Goal: Communication & Community: Answer question/provide support

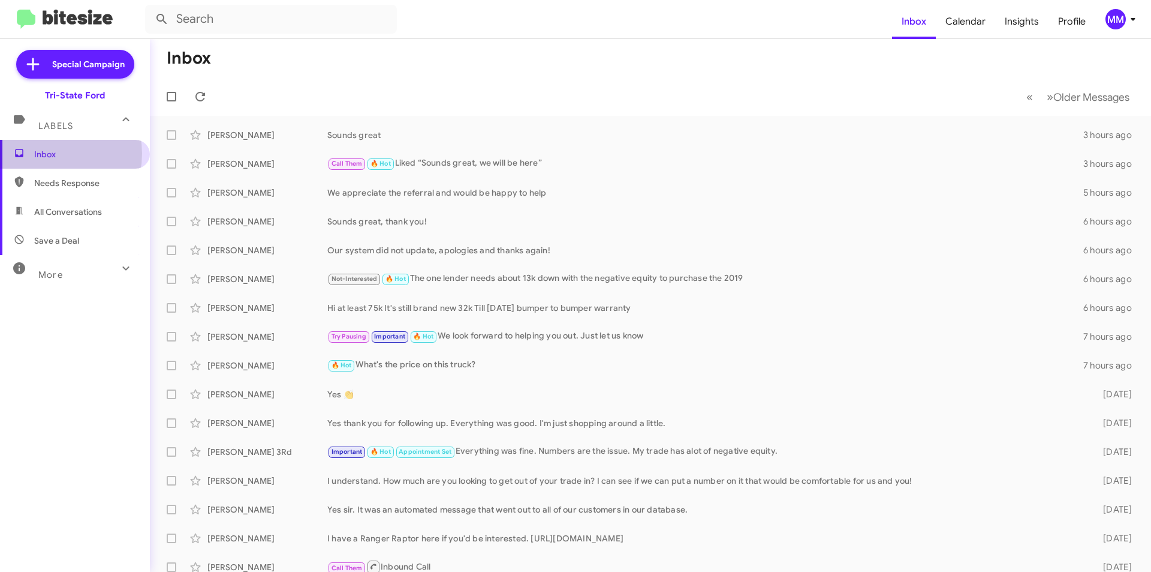
click at [46, 154] on span "Inbox" at bounding box center [85, 154] width 102 height 12
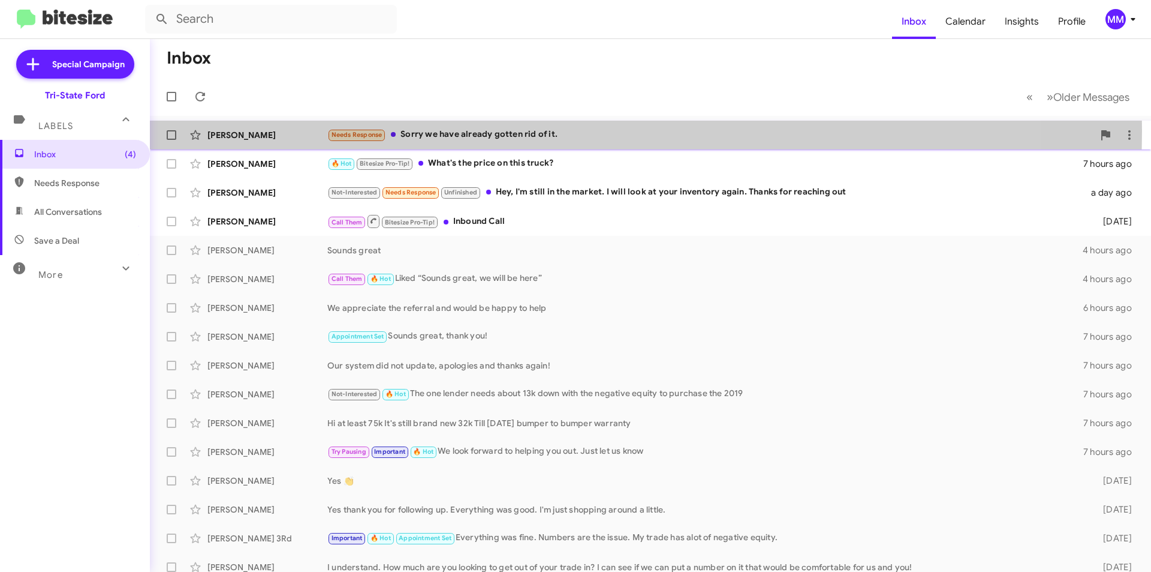
click at [482, 131] on div "Needs Response Sorry we have already gotten rid of it." at bounding box center [710, 135] width 766 height 14
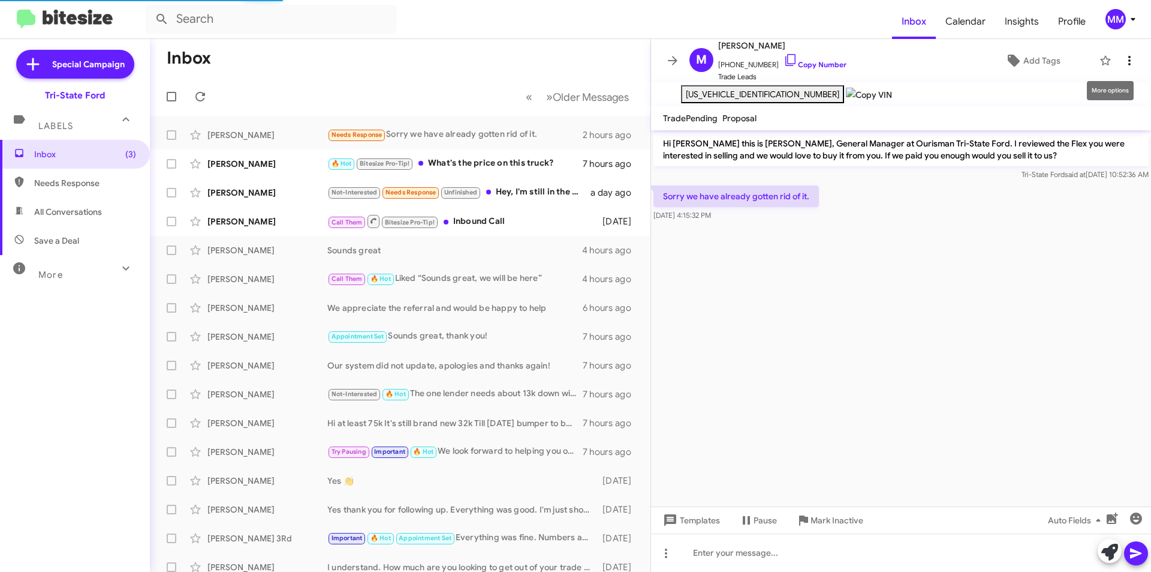
click at [1125, 56] on icon at bounding box center [1130, 60] width 14 height 14
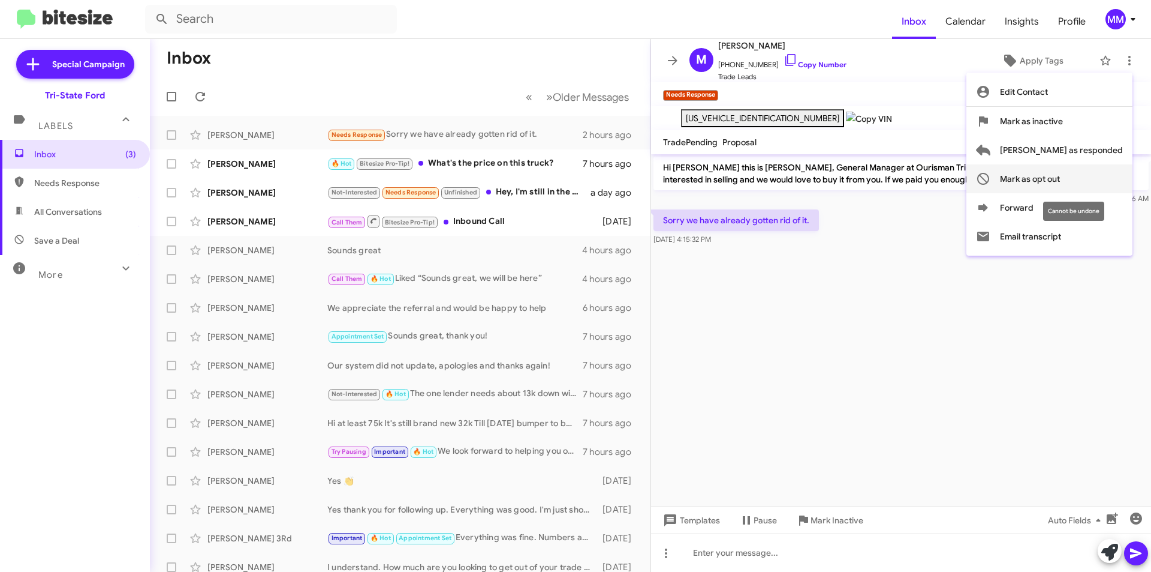
click at [1060, 177] on span "Mark as opt out" at bounding box center [1030, 178] width 60 height 29
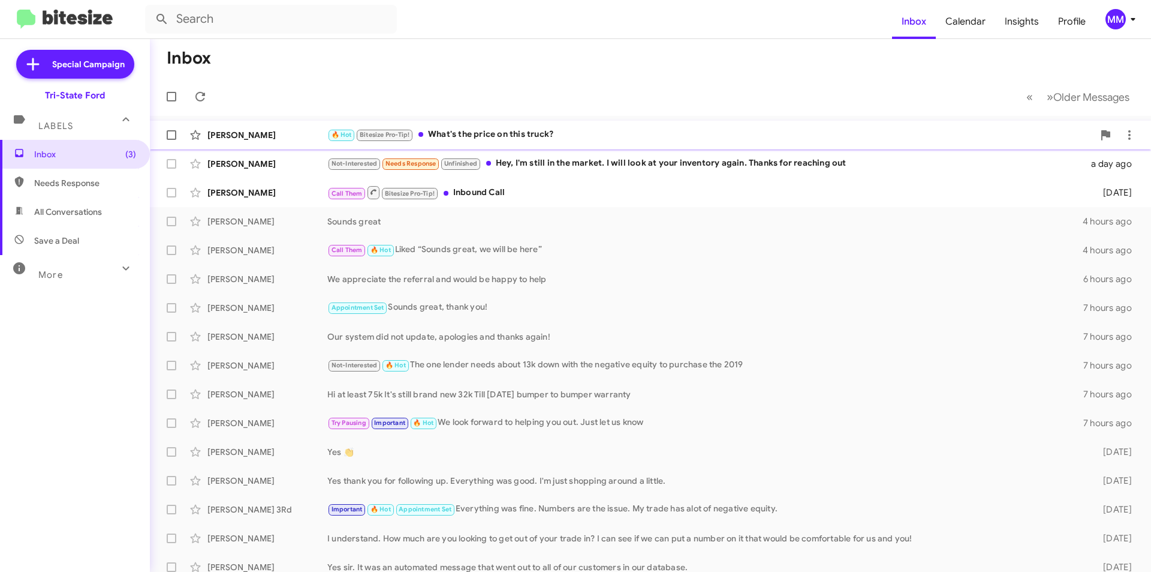
click at [502, 130] on div "🔥 Hot Bitesize Pro-Tip! What's the price on this truck?" at bounding box center [710, 135] width 766 height 14
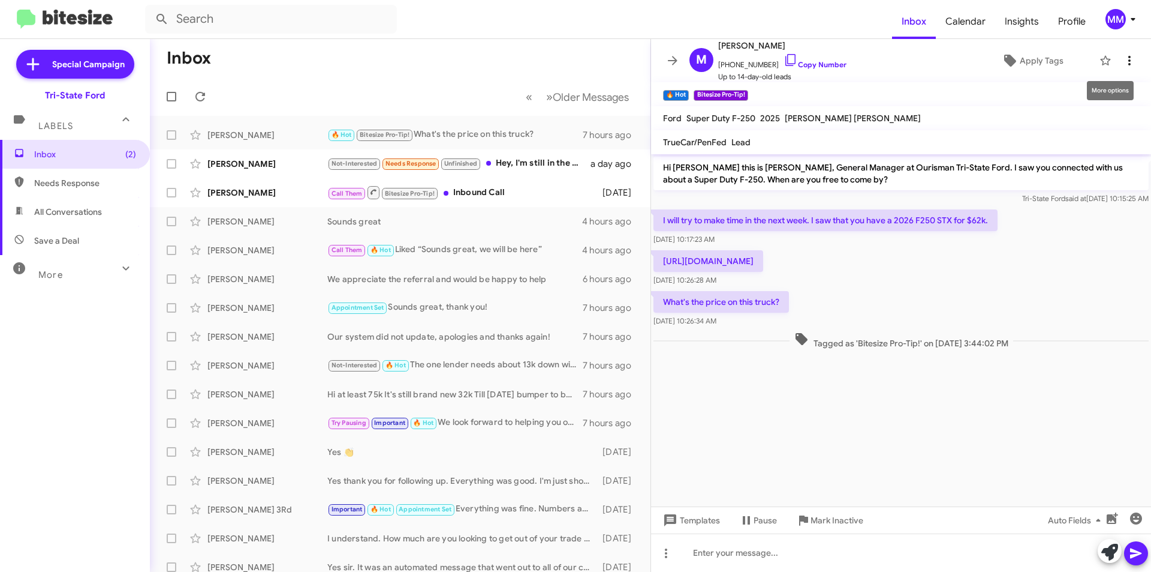
click at [1123, 53] on button at bounding box center [1130, 61] width 24 height 24
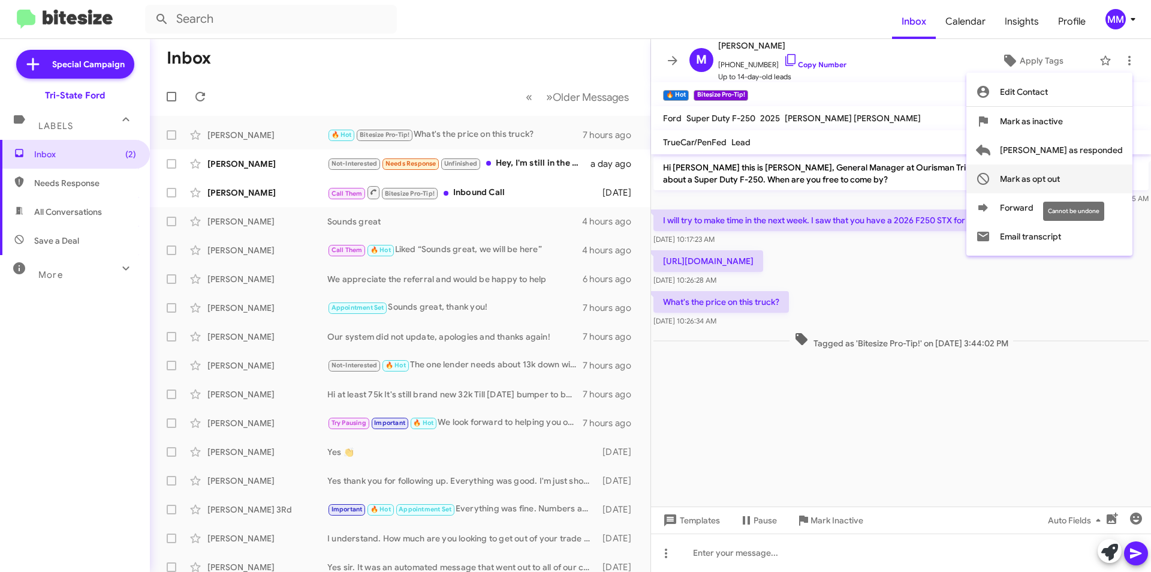
click at [1060, 179] on span "Mark as opt out" at bounding box center [1030, 178] width 60 height 29
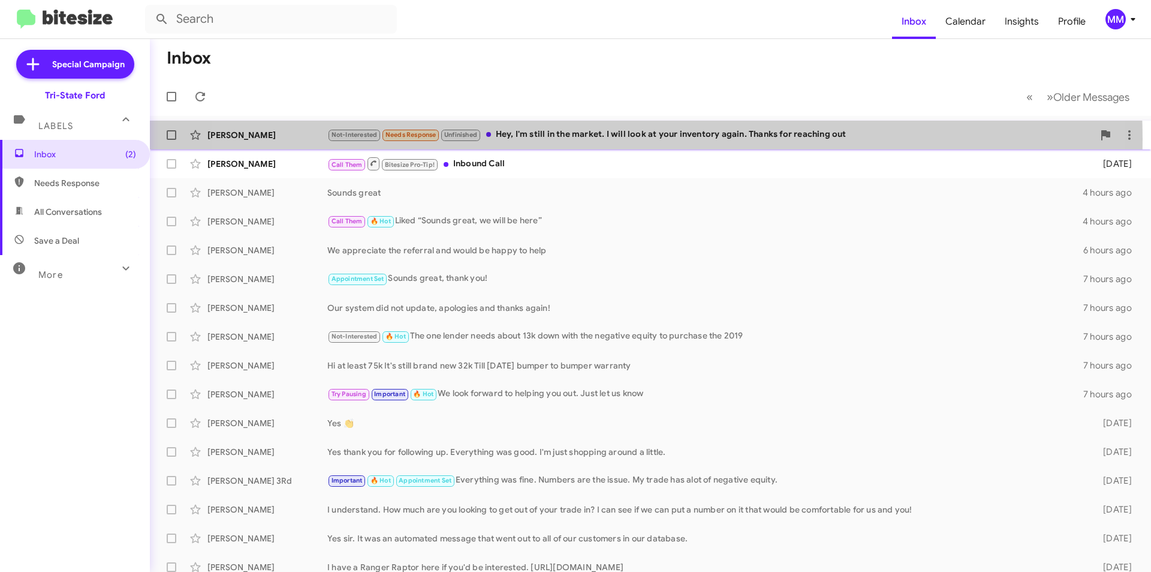
click at [601, 139] on div "Not-Interested Needs Response Unfinished Hey, I'm still in the market. I will l…" at bounding box center [710, 135] width 766 height 14
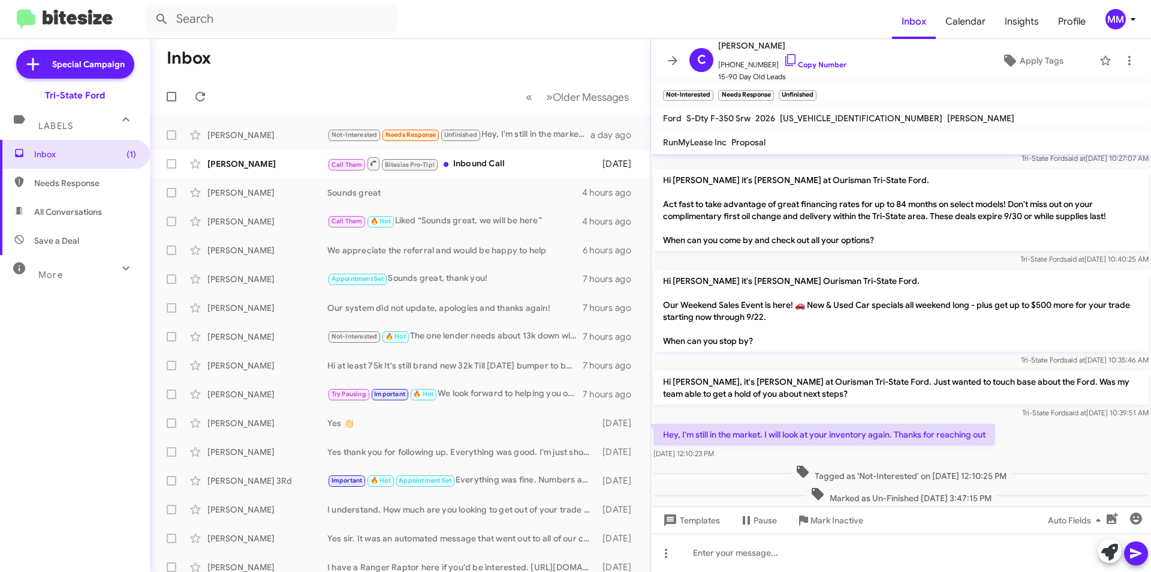
scroll to position [616, 0]
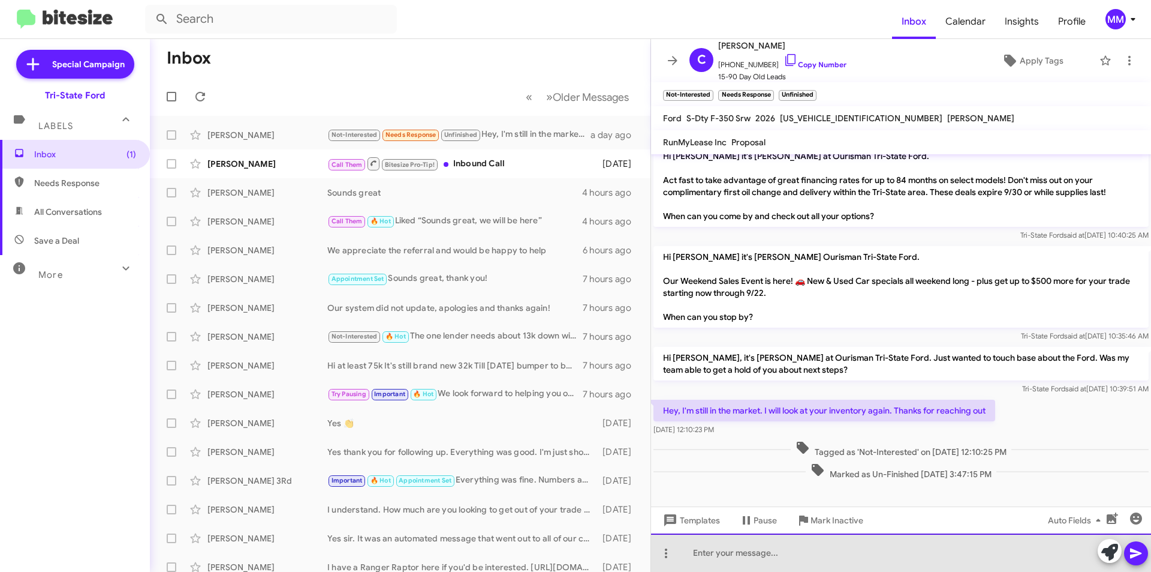
click at [708, 563] on div at bounding box center [901, 552] width 500 height 38
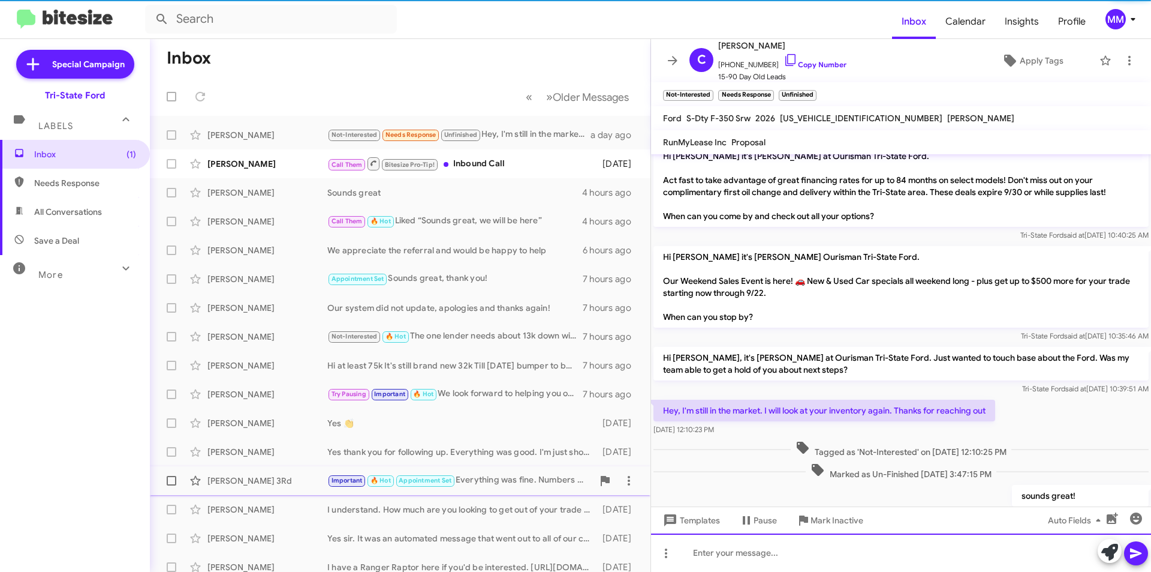
scroll to position [0, 0]
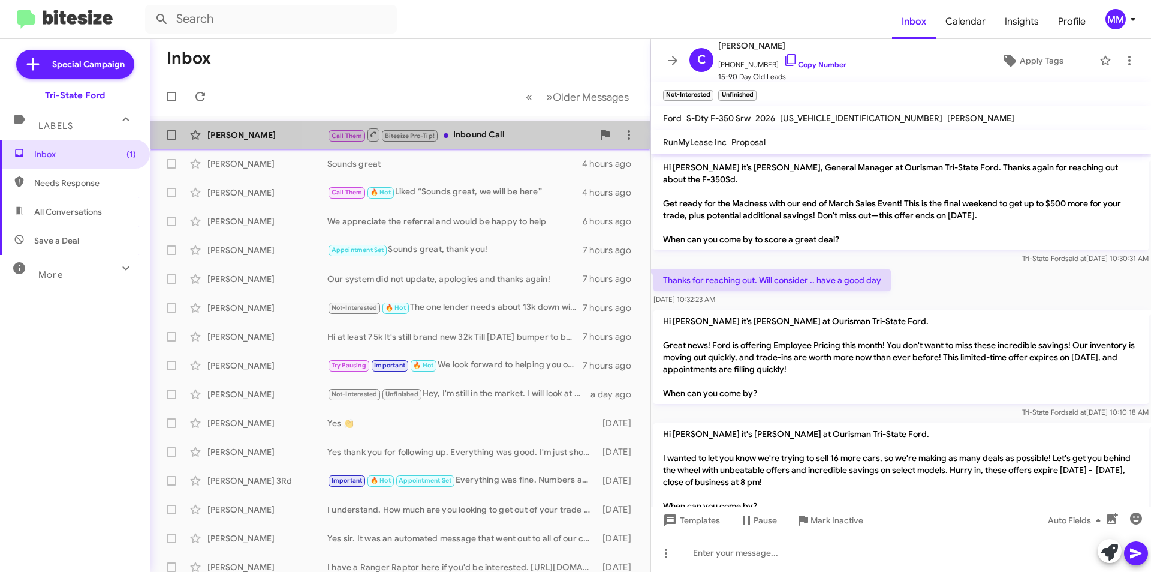
click at [504, 136] on div "Call Them Bitesize Pro-Tip! Inbound Call" at bounding box center [460, 134] width 266 height 15
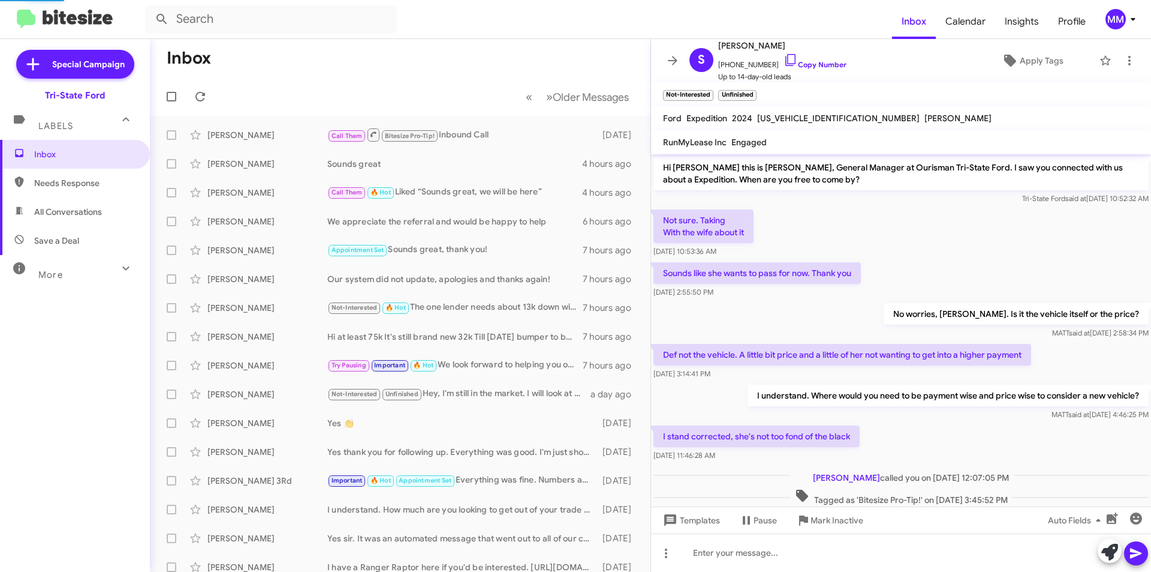
scroll to position [29, 0]
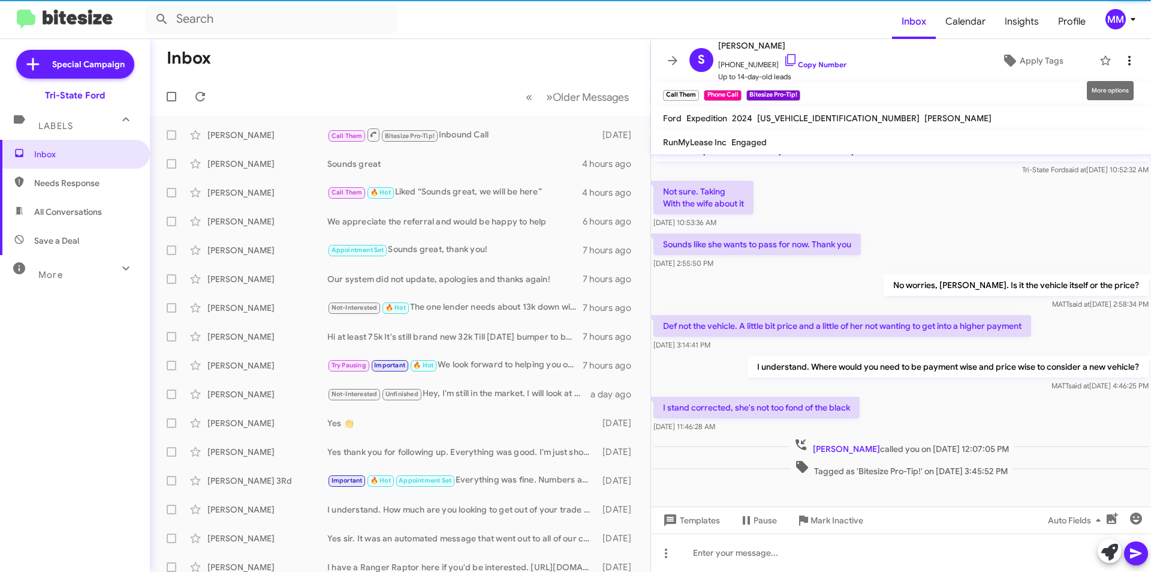
click at [1123, 62] on icon at bounding box center [1130, 60] width 14 height 14
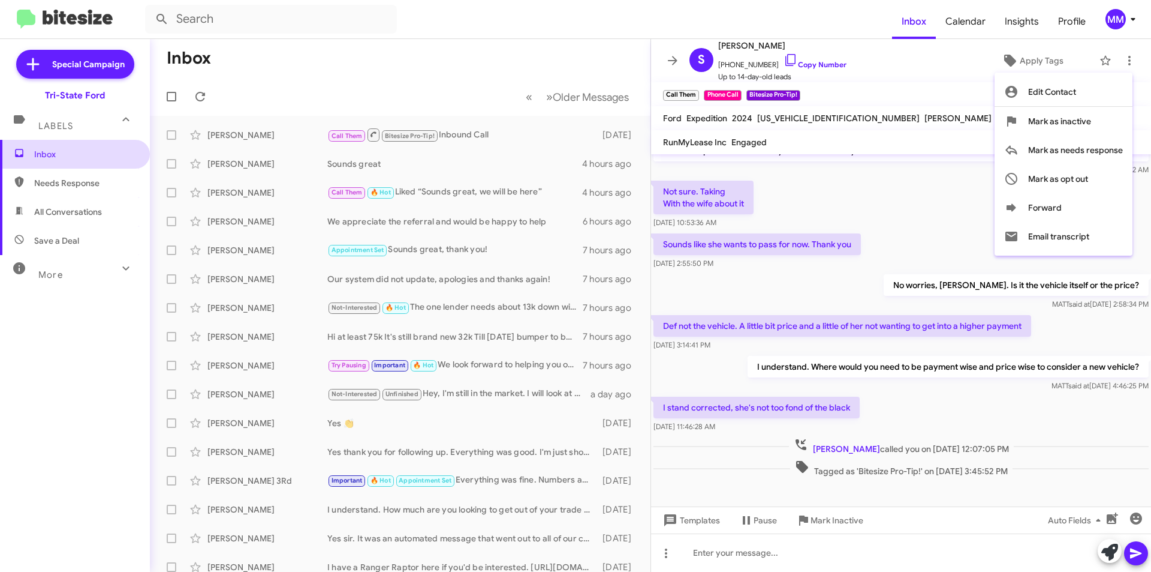
click at [38, 157] on div at bounding box center [575, 286] width 1151 height 572
